Goal: Information Seeking & Learning: Learn about a topic

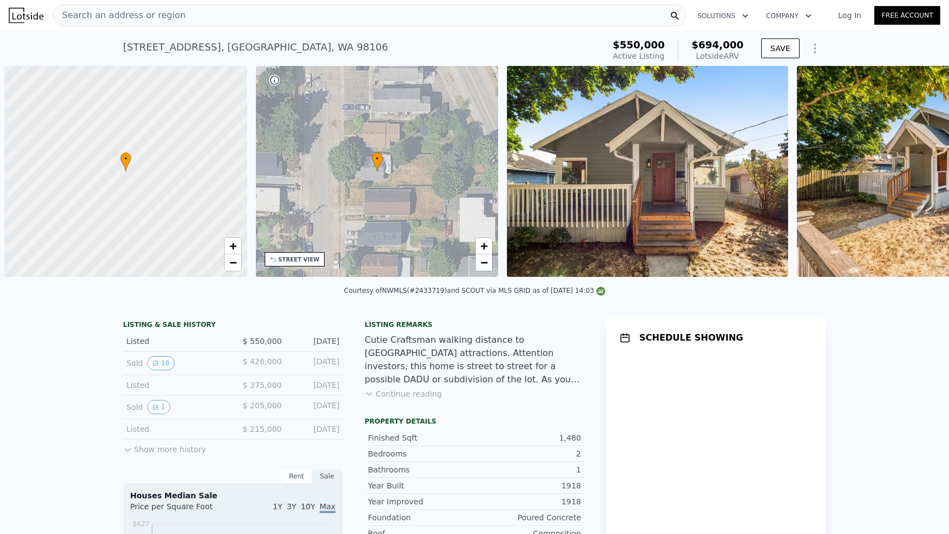
scroll to position [0, 4]
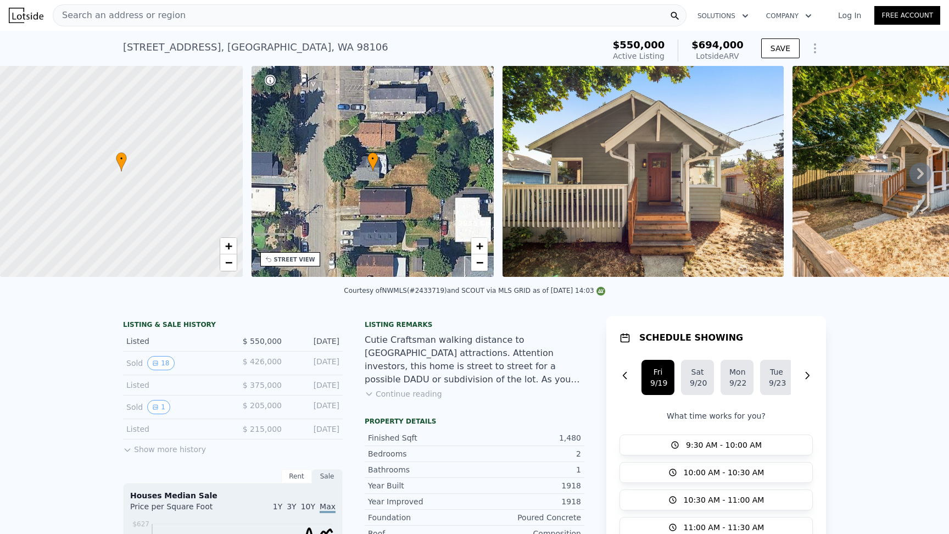
click at [405, 394] on button "Continue reading" at bounding box center [403, 393] width 77 height 11
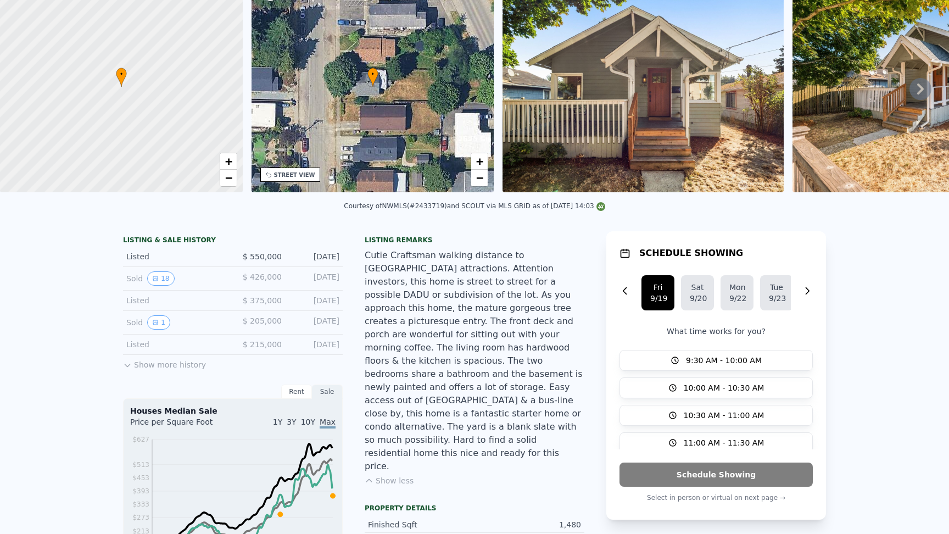
scroll to position [0, 0]
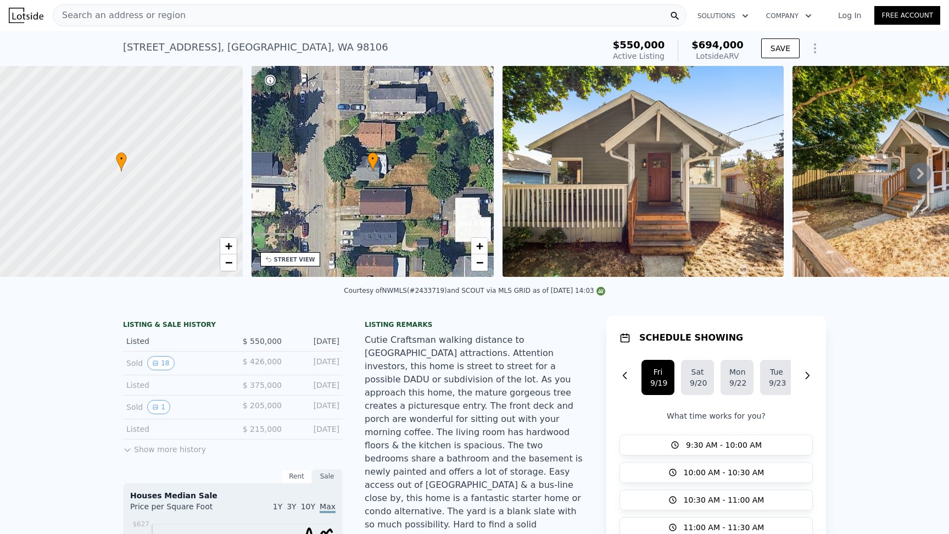
click at [640, 148] on img at bounding box center [642, 171] width 281 height 211
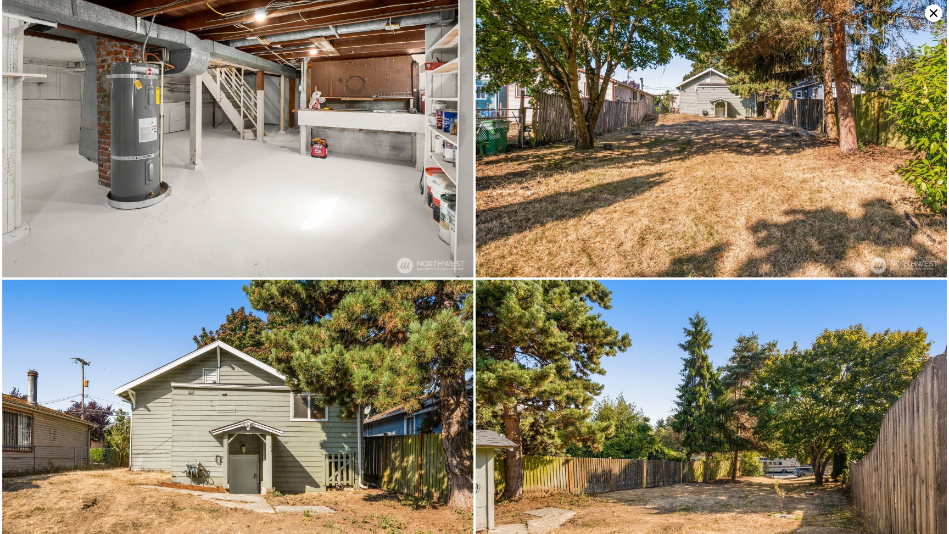
scroll to position [3377, 0]
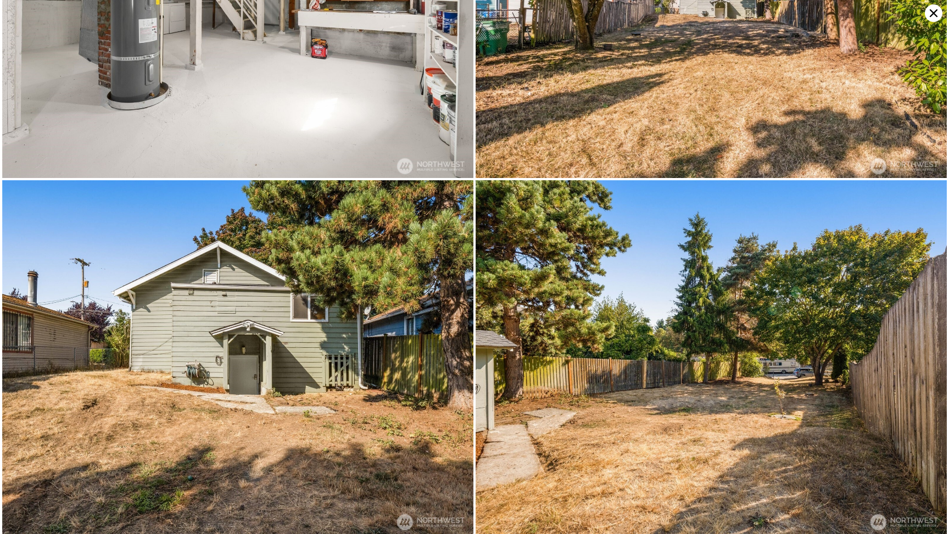
click at [779, 370] on img at bounding box center [710, 357] width 471 height 354
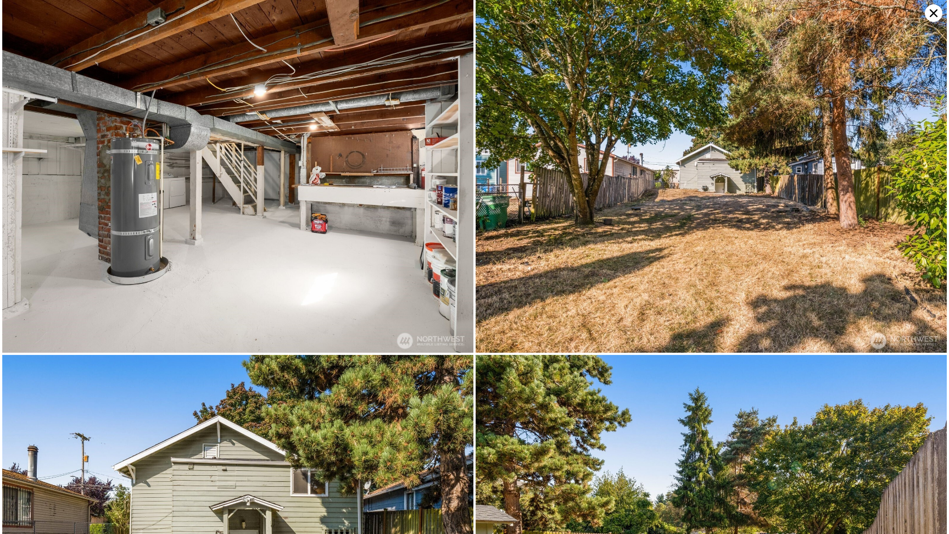
scroll to position [3202, 0]
